Goal: Information Seeking & Learning: Find specific fact

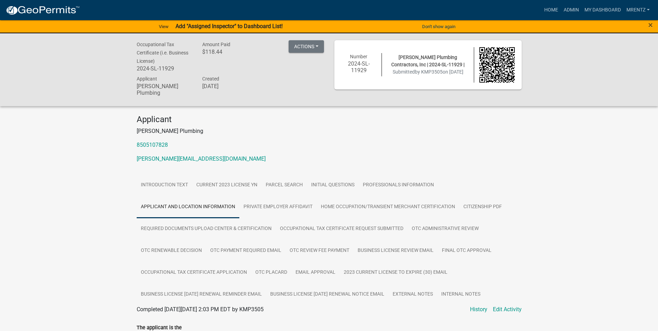
scroll to position [917, 0]
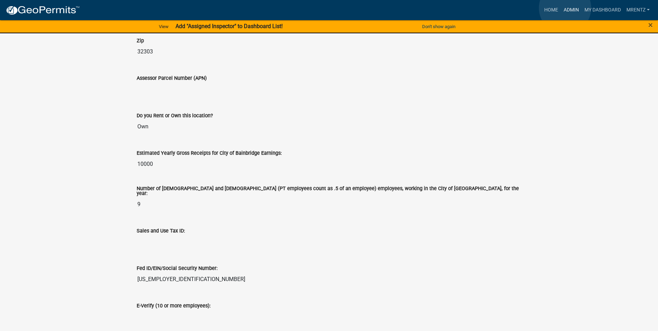
click at [565, 8] on link "Admin" at bounding box center [571, 9] width 21 height 13
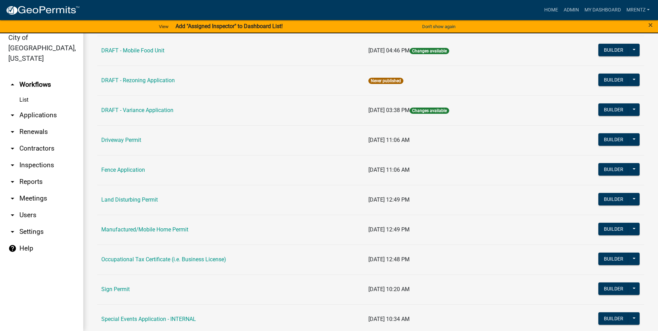
scroll to position [350, 0]
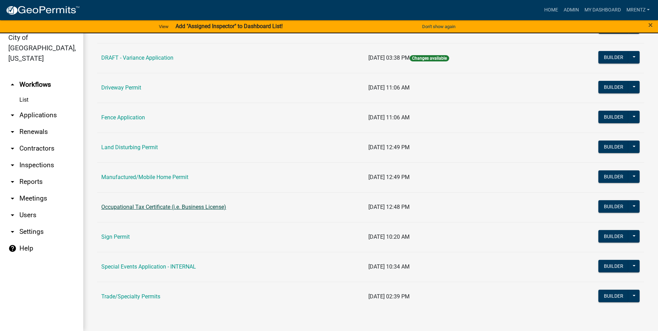
click at [167, 208] on link "Occupational Tax Certificate (i.e. Business License)" at bounding box center [163, 207] width 125 height 7
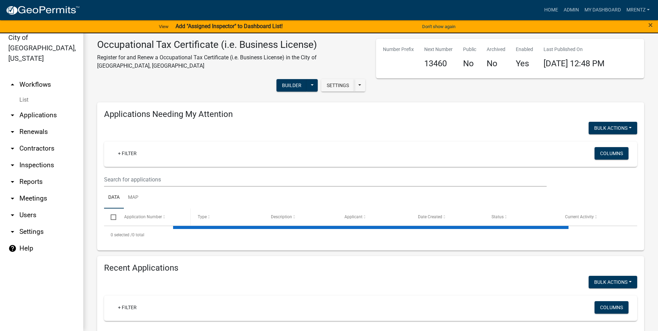
select select "3: 100"
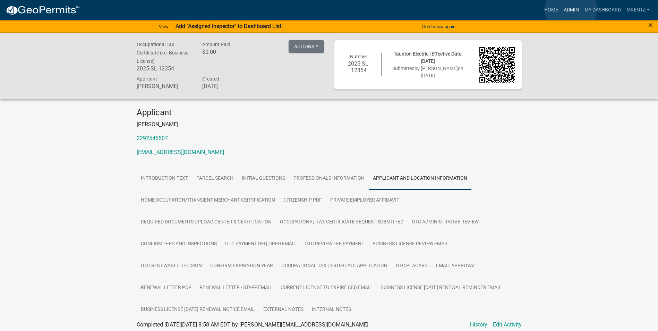
click at [571, 9] on link "Admin" at bounding box center [571, 9] width 21 height 13
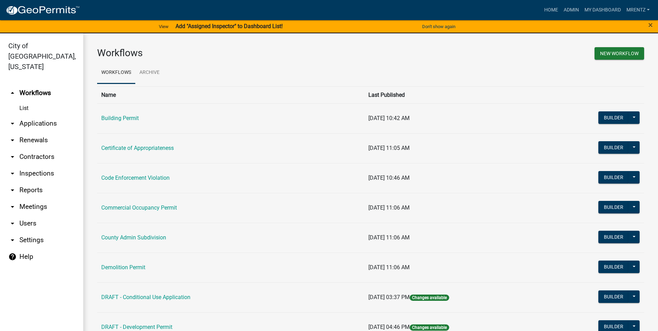
click at [44, 148] on link "arrow_drop_down Contractors" at bounding box center [41, 156] width 83 height 17
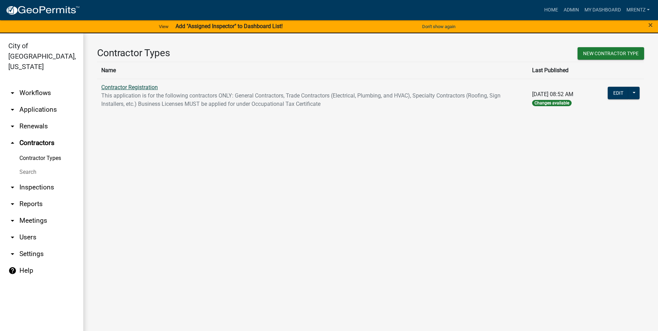
click at [127, 86] on link "Contractor Registration" at bounding box center [129, 87] width 57 height 7
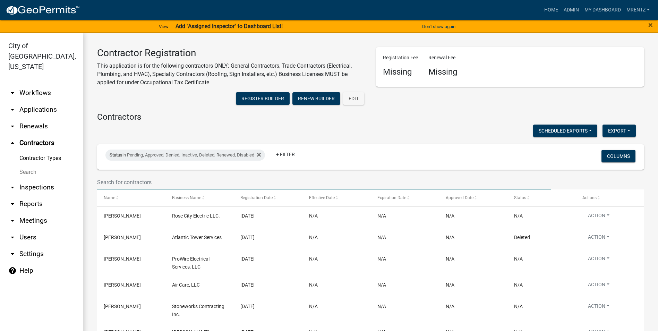
click at [132, 185] on input "text" at bounding box center [324, 182] width 454 height 14
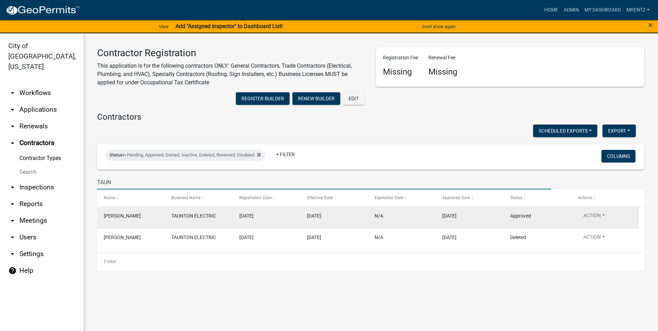
type input "TAUN"
click at [134, 221] on datatable-body-cell "[PERSON_NAME]" at bounding box center [131, 217] width 68 height 21
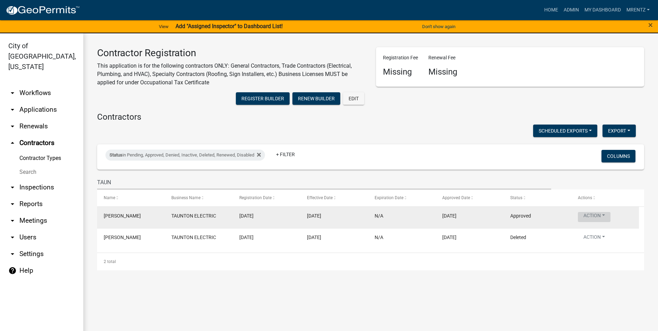
click at [601, 216] on button "Action" at bounding box center [594, 217] width 33 height 10
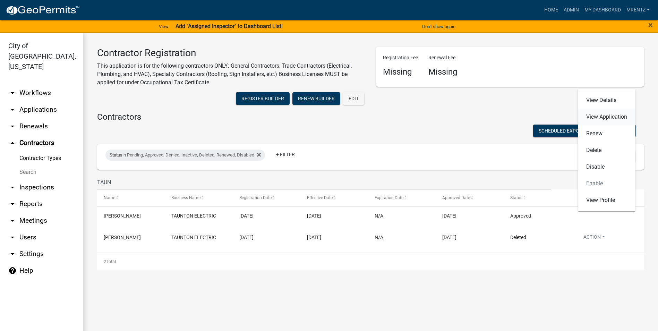
click at [597, 116] on link "View Application" at bounding box center [607, 117] width 58 height 17
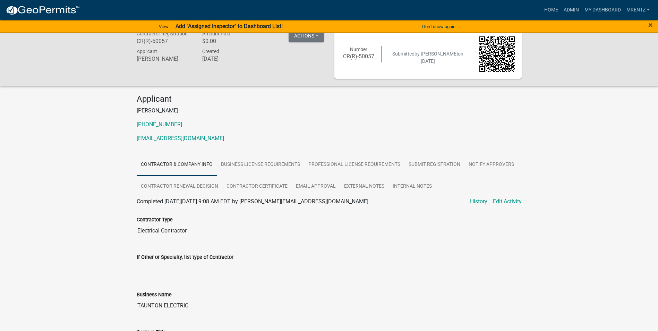
scroll to position [9, 0]
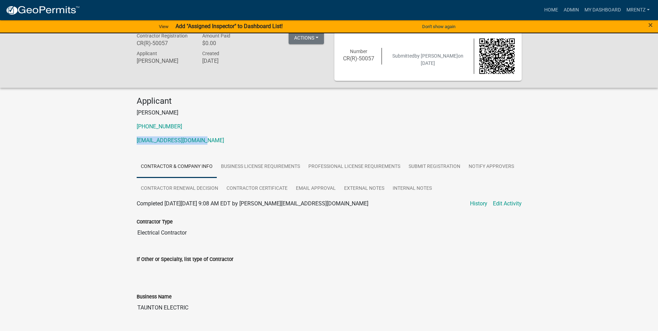
drag, startPoint x: 230, startPoint y: 139, endPoint x: 117, endPoint y: 137, distance: 113.4
copy link "[EMAIL_ADDRESS][DOMAIN_NAME]"
